Goal: Find specific page/section: Find specific page/section

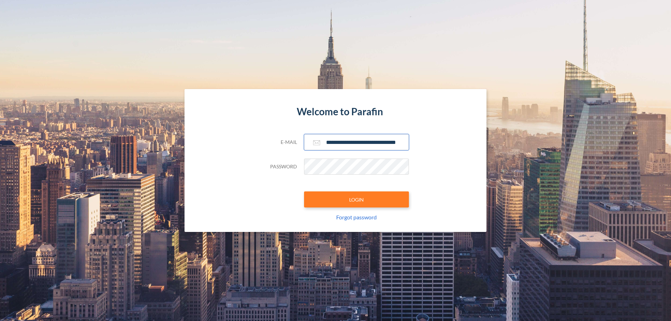
type input "**********"
click at [357, 200] on button "LOGIN" at bounding box center [356, 200] width 105 height 16
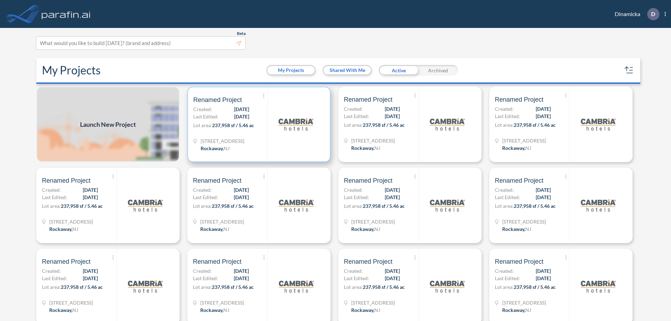
scroll to position [2, 0]
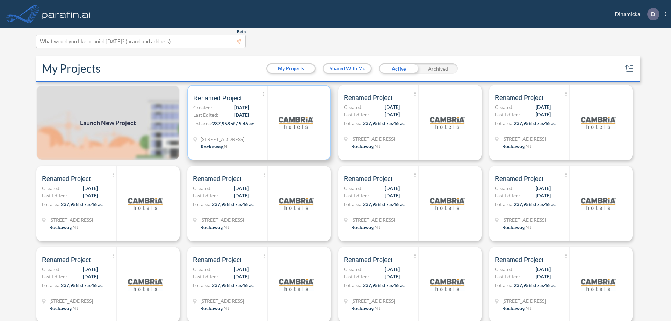
click at [258, 123] on p "Lot area: 237,958 sf / 5.46 ac" at bounding box center [230, 125] width 74 height 10
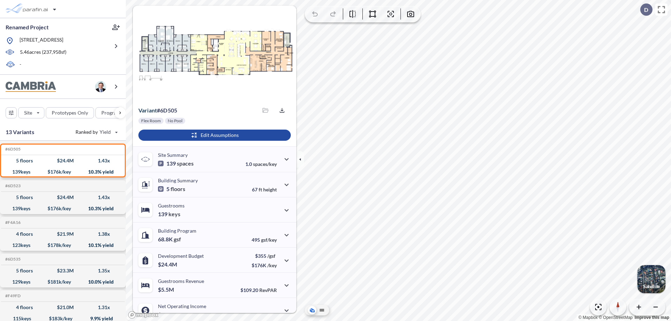
scroll to position [35, 0]
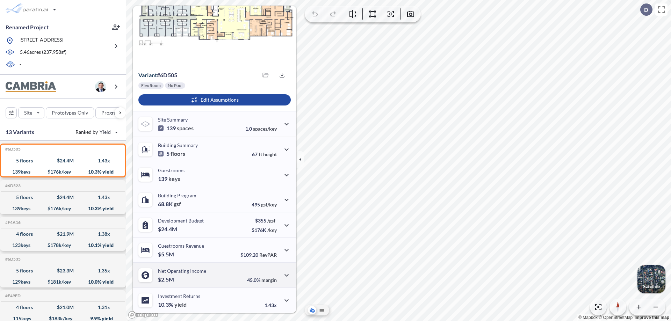
click at [214, 275] on div "Net Operating Income $2.5M 45.0% margin" at bounding box center [215, 275] width 164 height 25
